Goal: Task Accomplishment & Management: Use online tool/utility

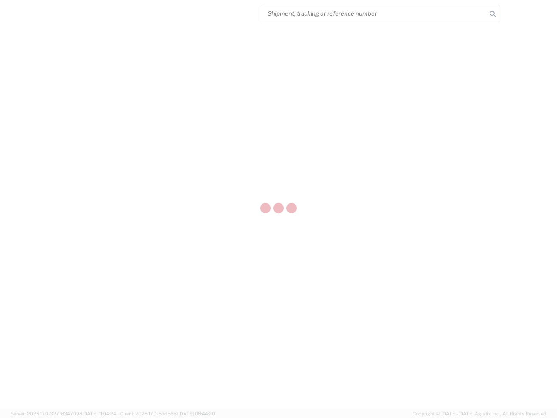
select select "US"
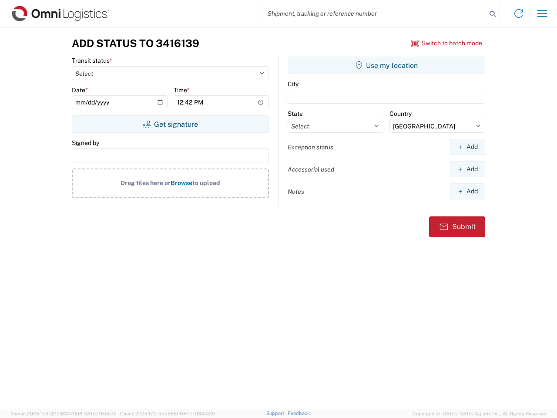
click at [374, 13] on input "search" at bounding box center [373, 13] width 225 height 17
click at [493, 14] on icon at bounding box center [492, 14] width 12 height 12
click at [519, 13] on icon at bounding box center [519, 14] width 14 height 14
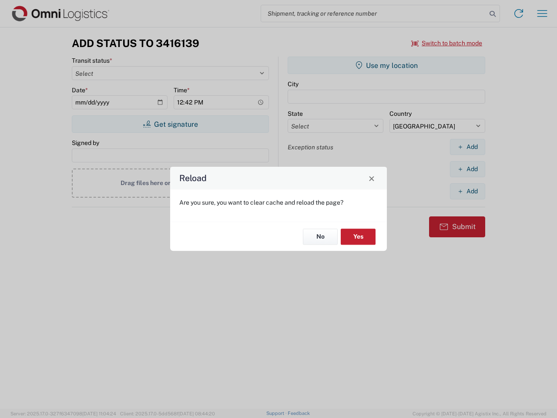
click at [542, 13] on div "Reload Are you sure, you want to clear cache and reload the page? No Yes" at bounding box center [278, 209] width 557 height 418
click at [447, 43] on div "Reload Are you sure, you want to clear cache and reload the page? No Yes" at bounding box center [278, 209] width 557 height 418
click at [170, 124] on div "Reload Are you sure, you want to clear cache and reload the page? No Yes" at bounding box center [278, 209] width 557 height 418
click at [386, 65] on div "Reload Are you sure, you want to clear cache and reload the page? No Yes" at bounding box center [278, 209] width 557 height 418
click at [467, 147] on div "Reload Are you sure, you want to clear cache and reload the page? No Yes" at bounding box center [278, 209] width 557 height 418
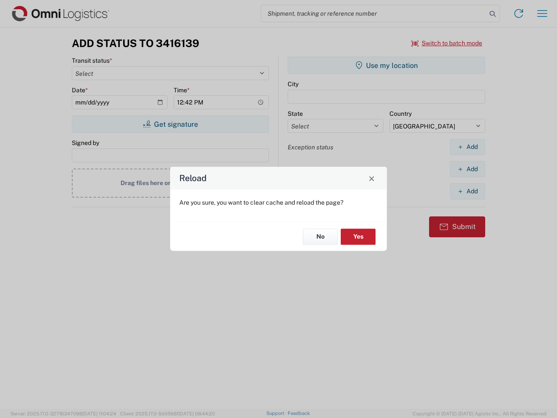
click at [467, 169] on div "Reload Are you sure, you want to clear cache and reload the page? No Yes" at bounding box center [278, 209] width 557 height 418
click at [467, 191] on div "Reload Are you sure, you want to clear cache and reload the page? No Yes" at bounding box center [278, 209] width 557 height 418
